Goal: Task Accomplishment & Management: Complete application form

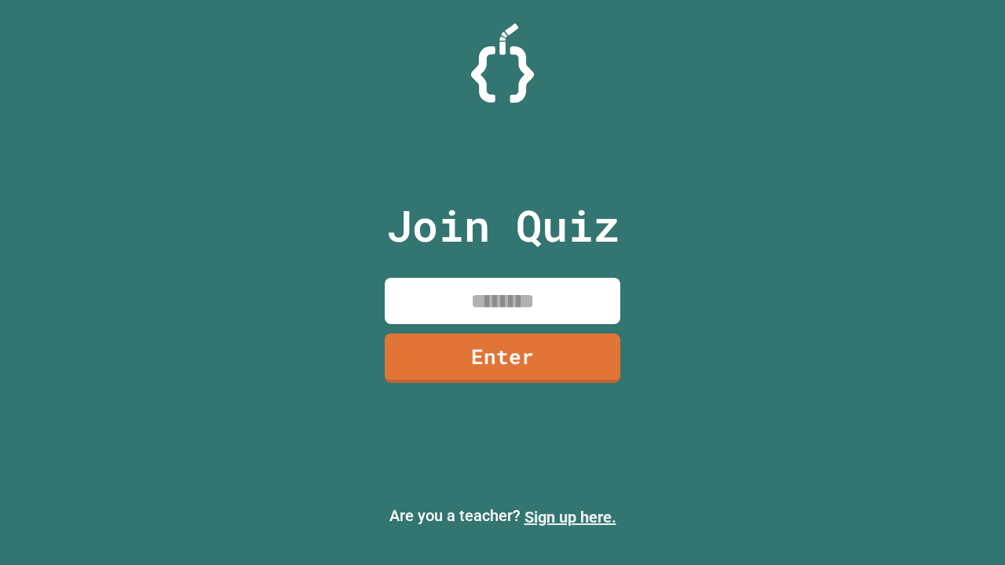
click at [570, 517] on link "Sign up here." at bounding box center [570, 517] width 92 height 19
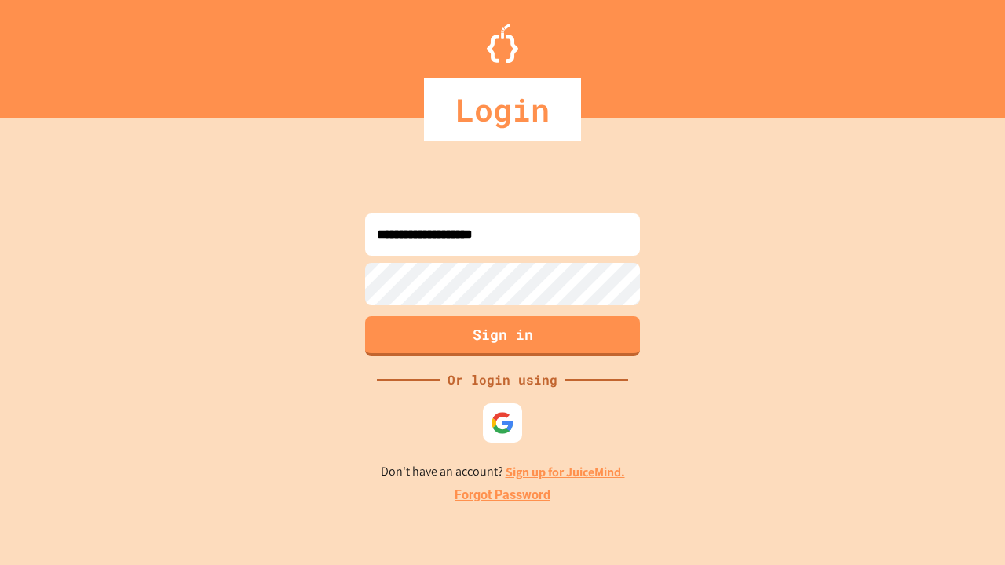
type input "**********"
